Goal: Information Seeking & Learning: Learn about a topic

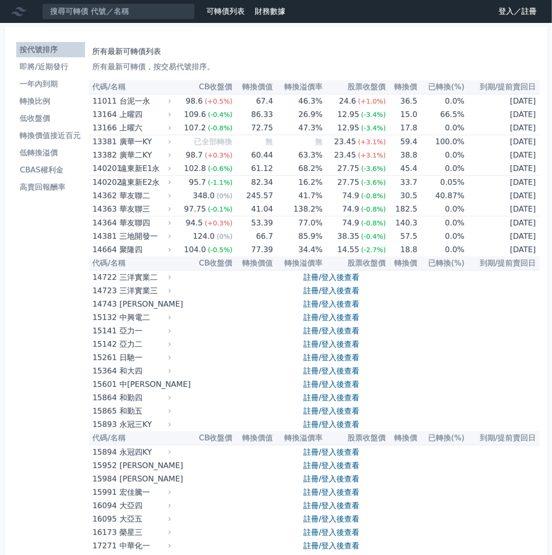
click at [501, 18] on link "登入／註冊" at bounding box center [518, 11] width 54 height 15
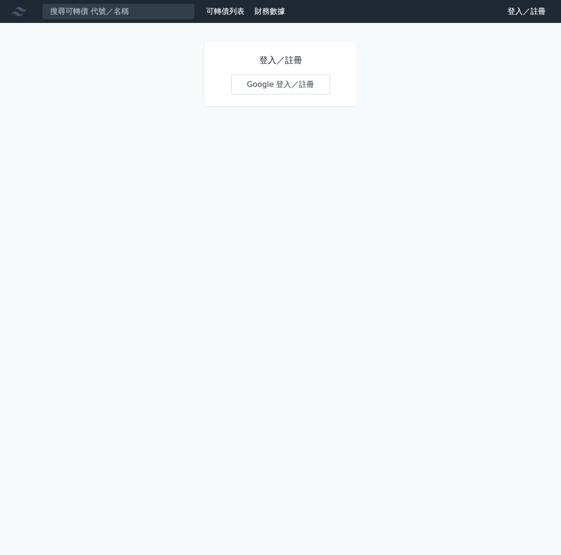
click at [263, 94] on link "Google 登入／註冊" at bounding box center [280, 85] width 99 height 20
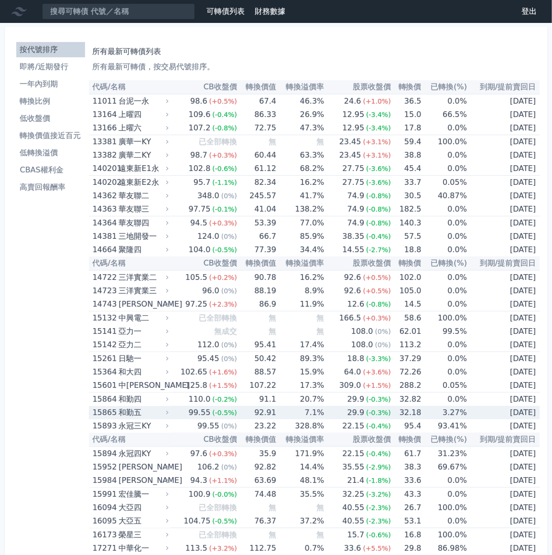
scroll to position [179, 0]
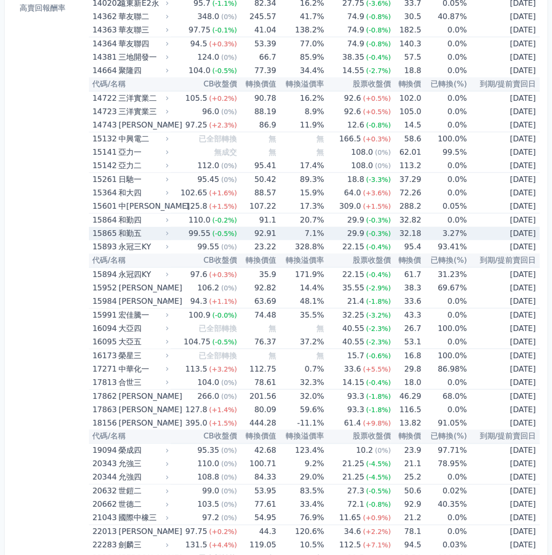
click at [152, 240] on div "和勤五" at bounding box center [143, 233] width 48 height 13
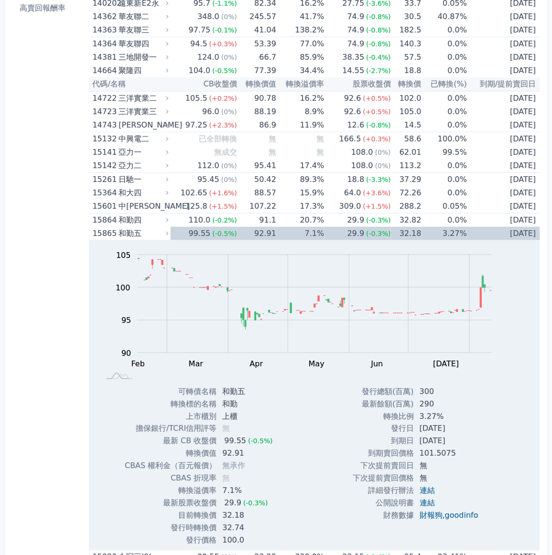
scroll to position [0, 0]
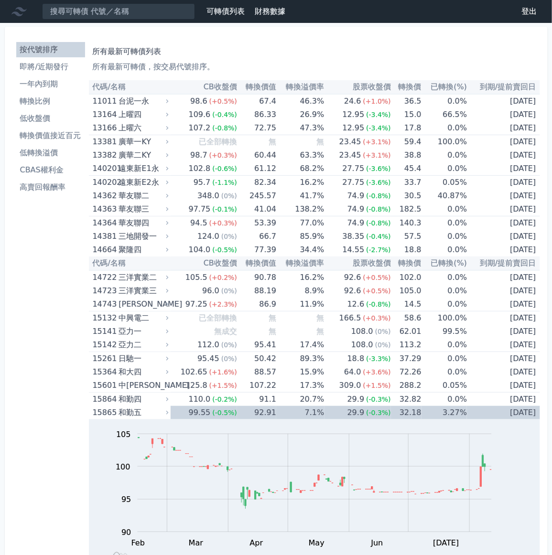
click at [61, 193] on li "高賣回報酬率" at bounding box center [50, 187] width 69 height 11
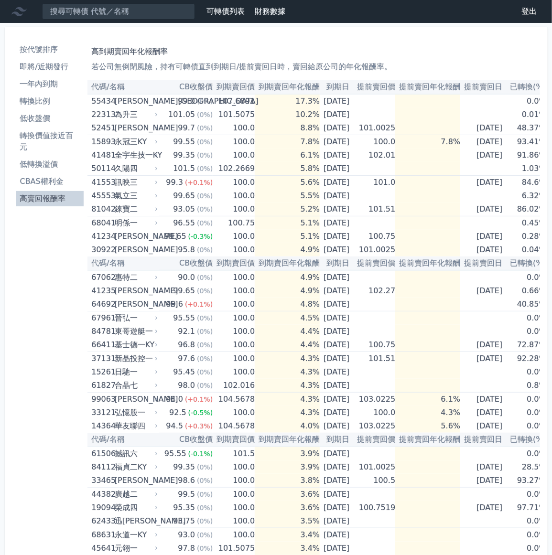
click at [61, 124] on li "低收盤價" at bounding box center [50, 118] width 68 height 11
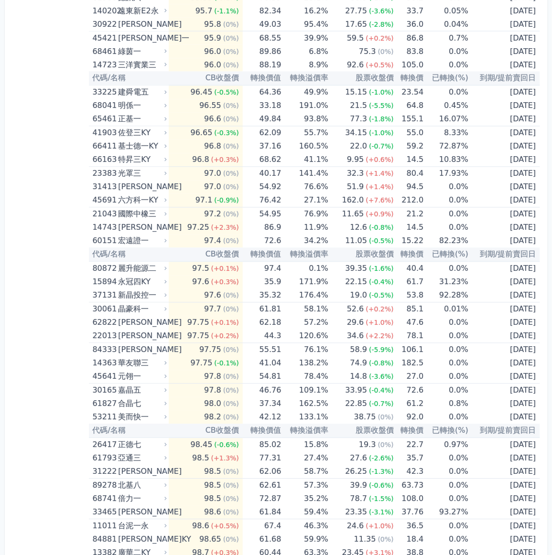
scroll to position [0, 112]
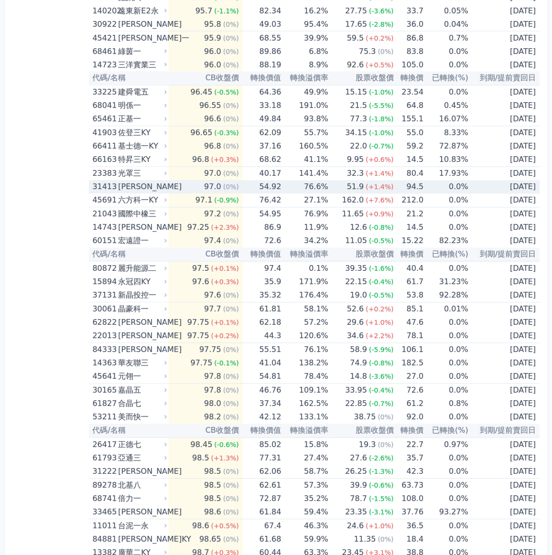
drag, startPoint x: 105, startPoint y: 106, endPoint x: 453, endPoint y: 363, distance: 433.6
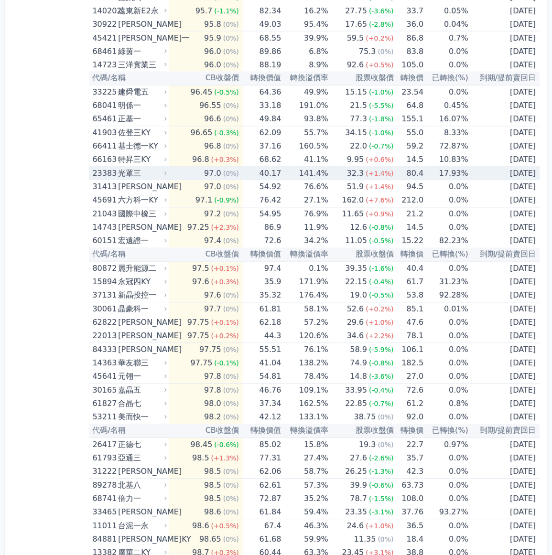
copy table "lo/ip DOlor sita conse adipi eli sed(%) do/eiusm 82967 tem 50.4 (6%) 01.18 768.…"
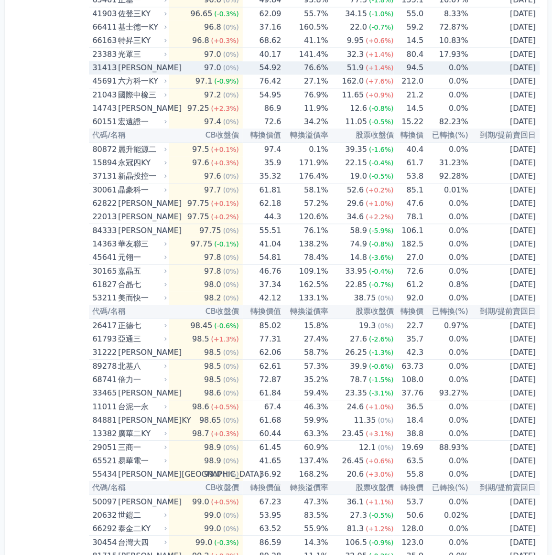
scroll to position [896, 0]
